Goal: Transaction & Acquisition: Purchase product/service

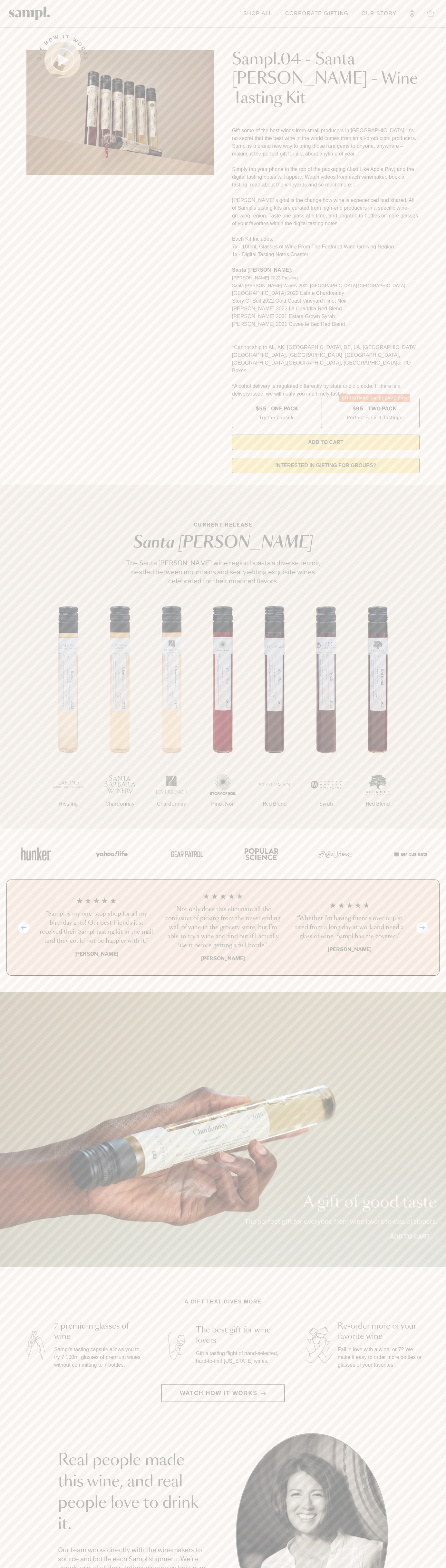
click at [27, 8] on img at bounding box center [30, 13] width 42 height 14
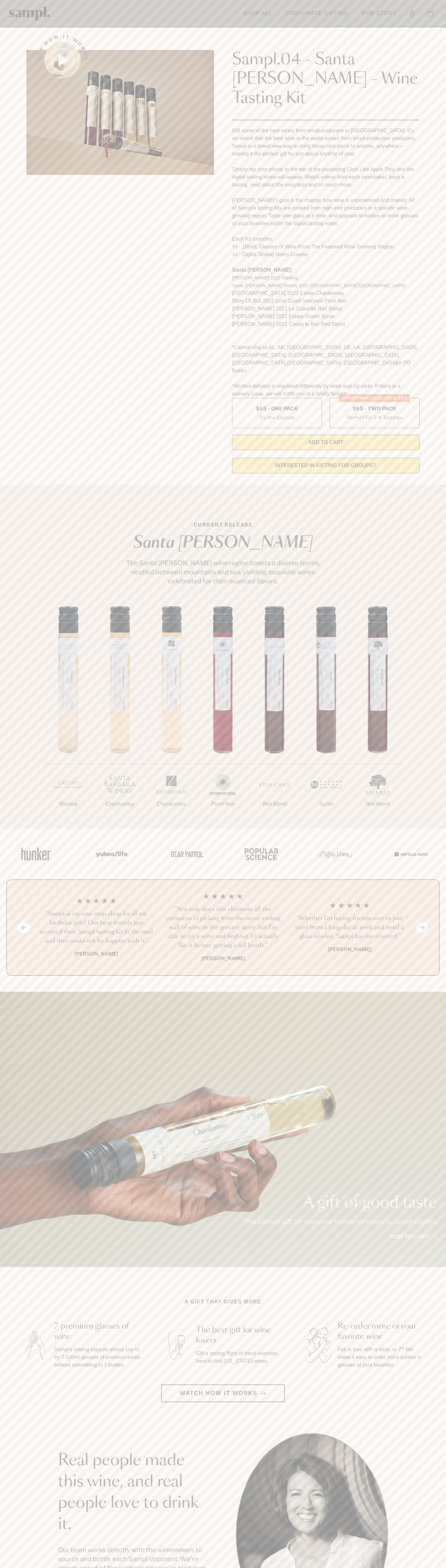
click at [440, 1221] on div "A gift of good taste The perfect gift for everyone from wine lovers to casual s…" at bounding box center [223, 1129] width 446 height 275
click at [201, 1568] on html "Skip to main content Toggle navigation menu Shop All Corporate Gifting Our Stor…" at bounding box center [223, 1304] width 446 height 2608
click at [8, 422] on section "See how it works Sampl.04 - Santa [PERSON_NAME] - Wine Tasting Kit Gift some of…" at bounding box center [223, 252] width 446 height 453
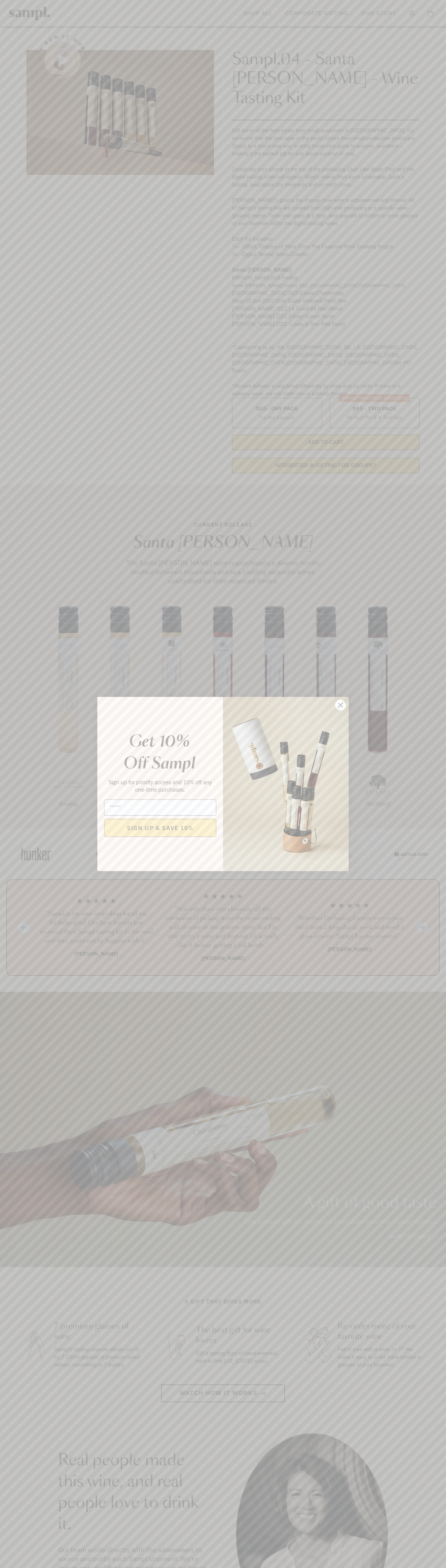
click at [341, 705] on icon "Close dialog" at bounding box center [341, 705] width 5 height 5
